Goal: Ask a question

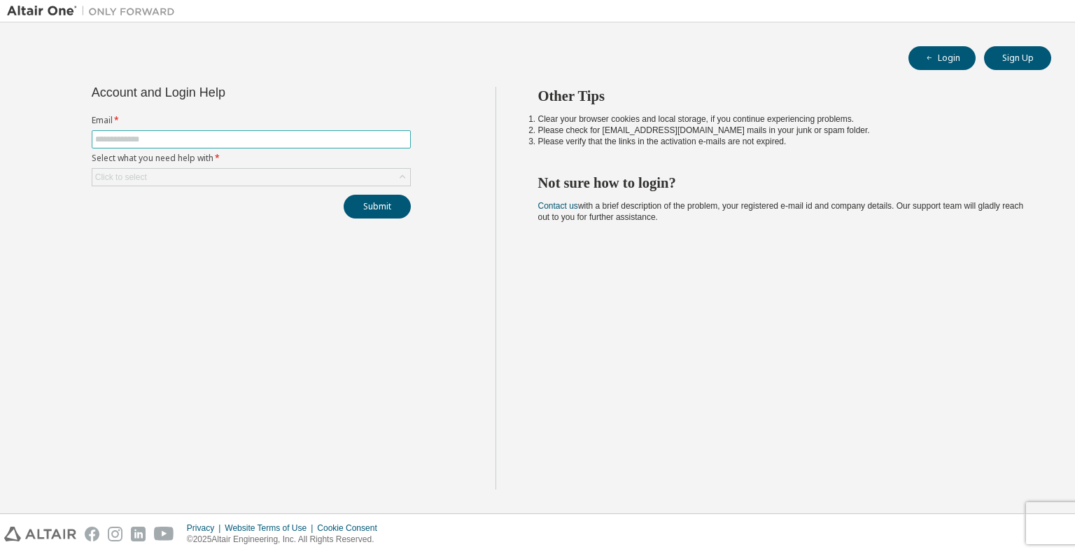
click at [171, 139] on input "text" at bounding box center [251, 139] width 312 height 11
type input "**********"
click at [189, 176] on div "Click to select" at bounding box center [251, 177] width 318 height 17
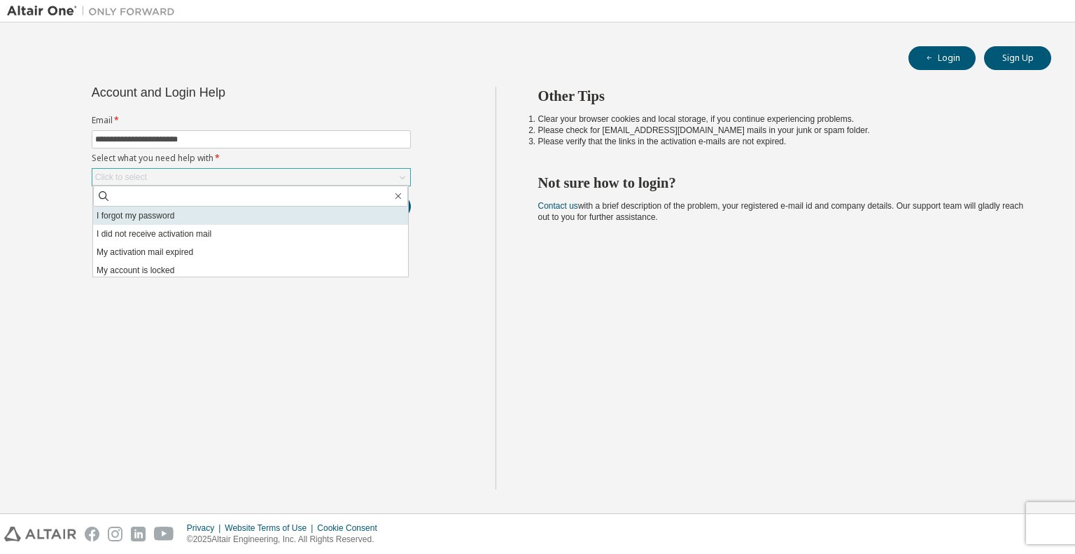
click at [155, 220] on li "I forgot my password" at bounding box center [250, 215] width 315 height 18
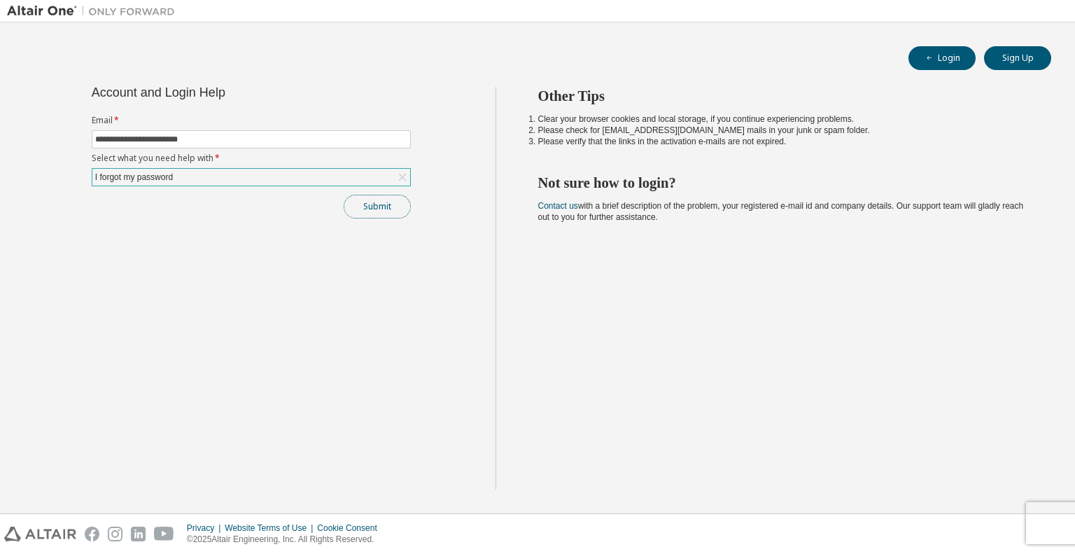
click at [369, 201] on button "Submit" at bounding box center [377, 207] width 67 height 24
click at [372, 211] on button "Submit" at bounding box center [377, 207] width 67 height 24
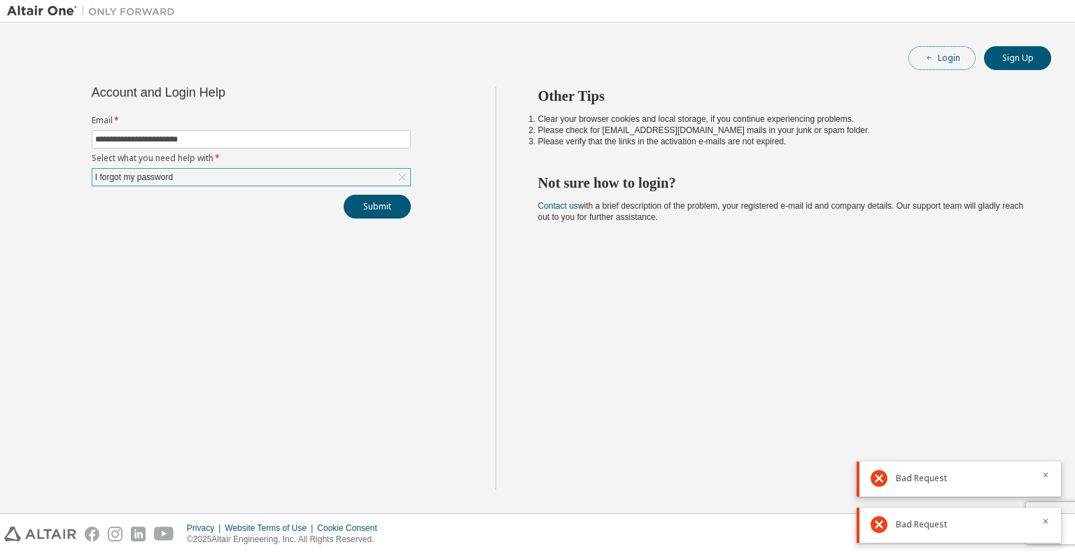
click at [932, 59] on icon "button" at bounding box center [929, 58] width 8 height 8
